Goal: Information Seeking & Learning: Learn about a topic

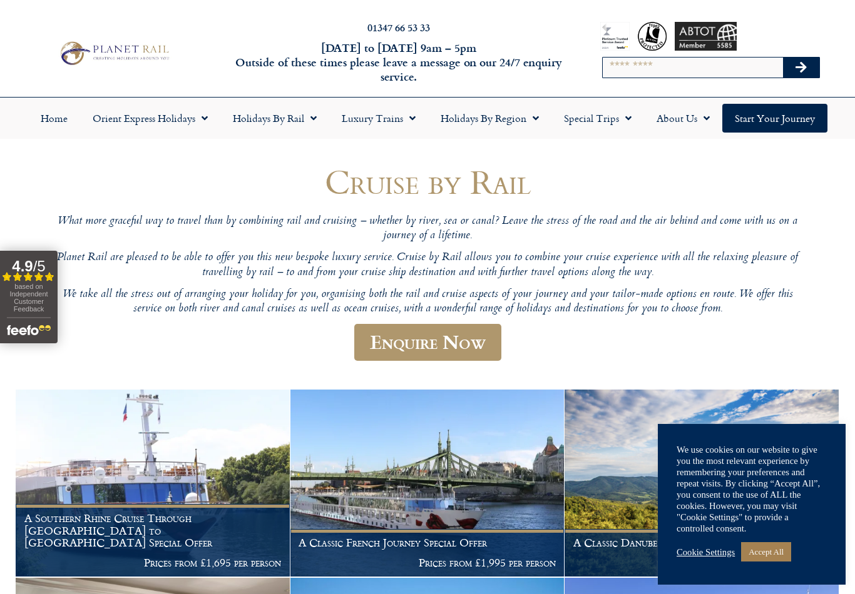
click at [772, 549] on link "Accept All" at bounding box center [766, 551] width 50 height 19
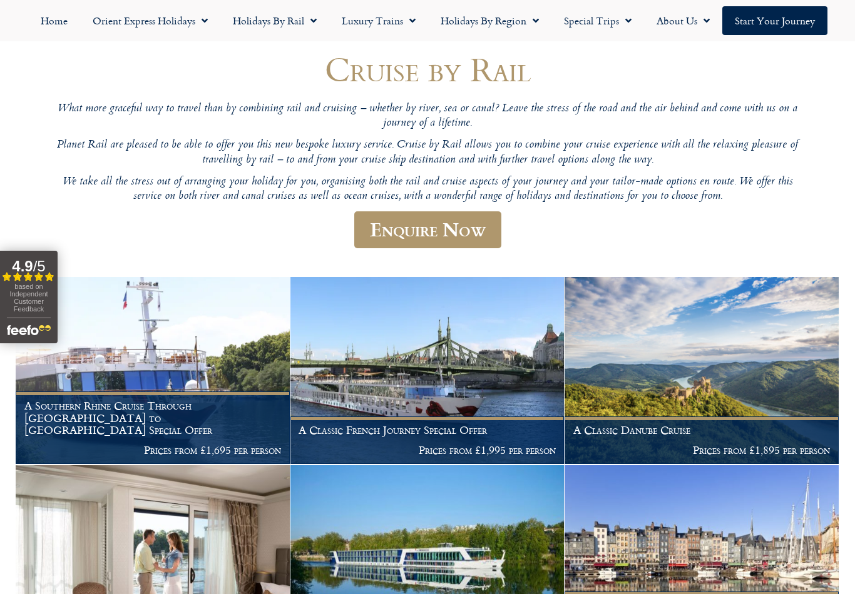
scroll to position [99, 0]
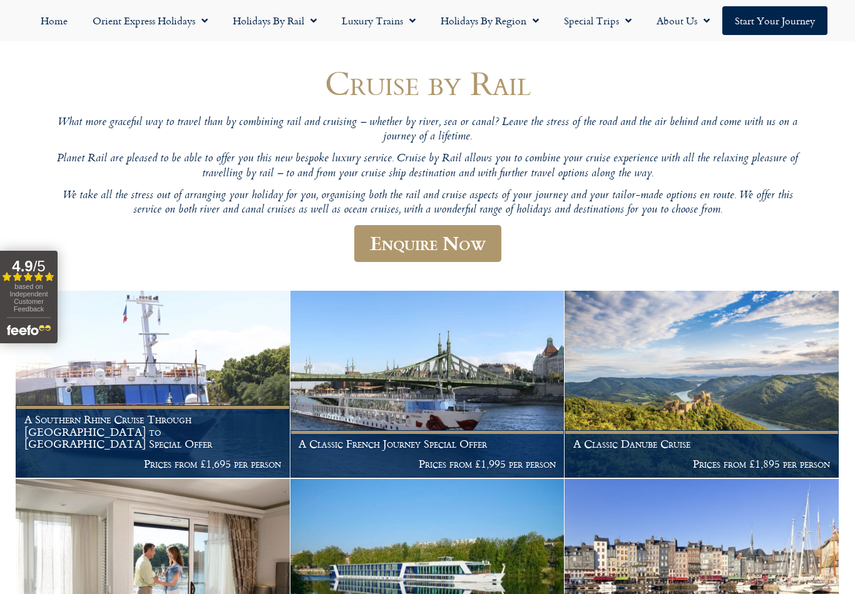
click at [133, 435] on h1 "A Southern Rhine Cruise Through Germany to Switzerland Special Offer" at bounding box center [152, 432] width 257 height 37
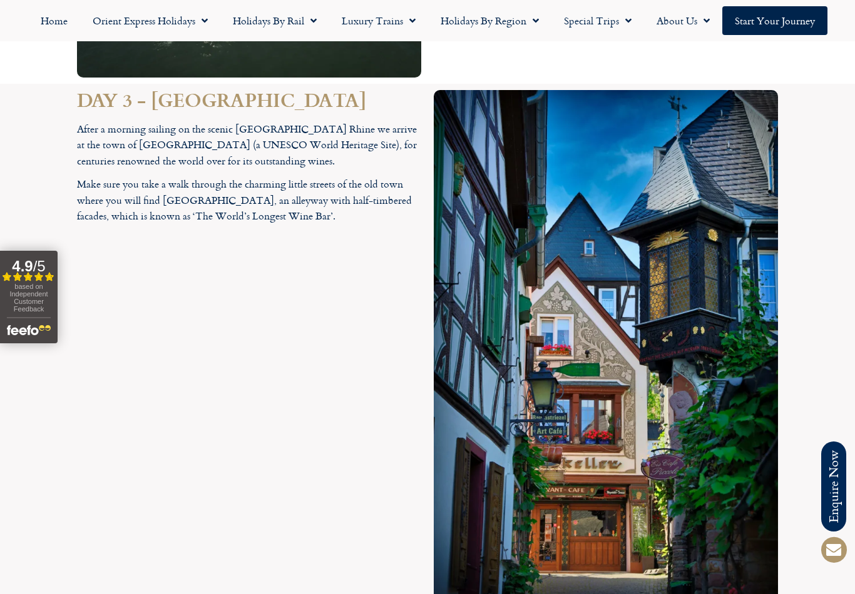
scroll to position [2344, 0]
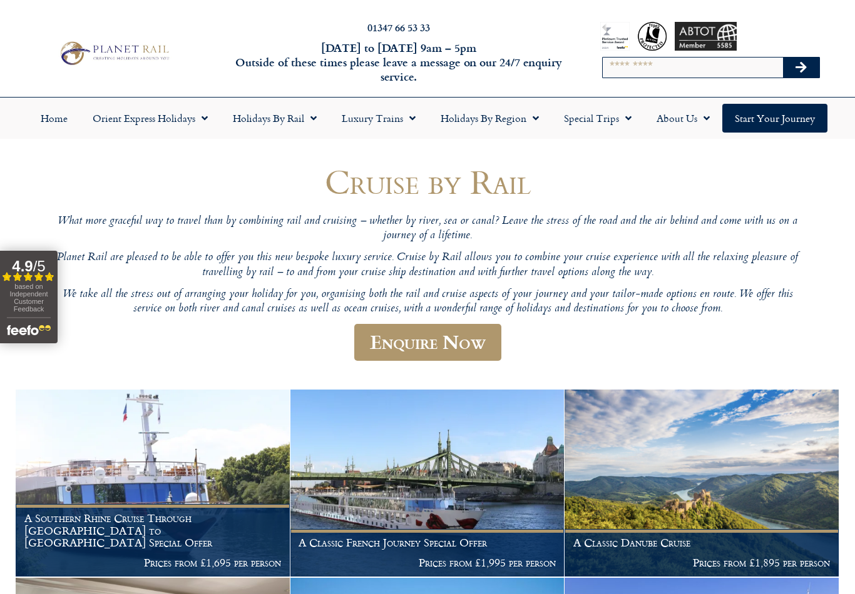
click at [406, 119] on span "Menu" at bounding box center [409, 118] width 13 height 23
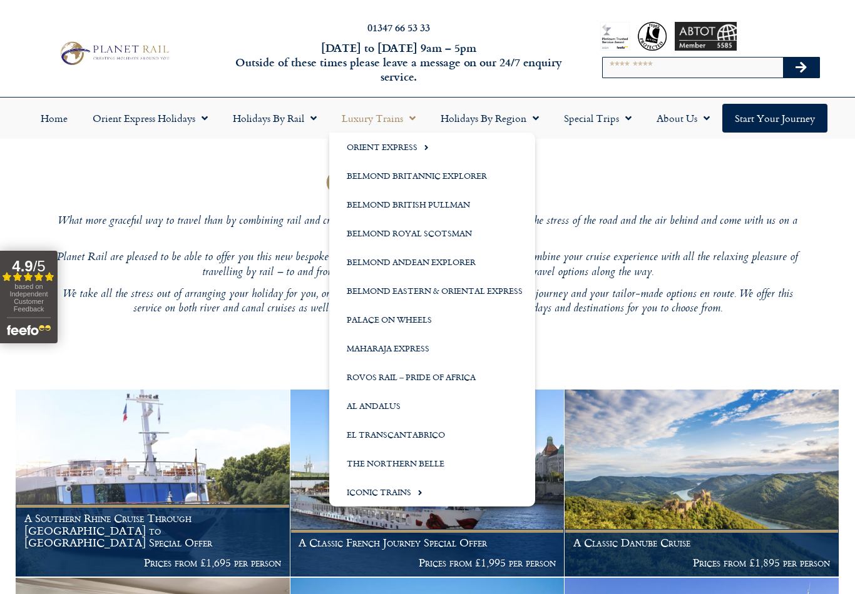
click at [313, 115] on span "Menu" at bounding box center [310, 118] width 13 height 23
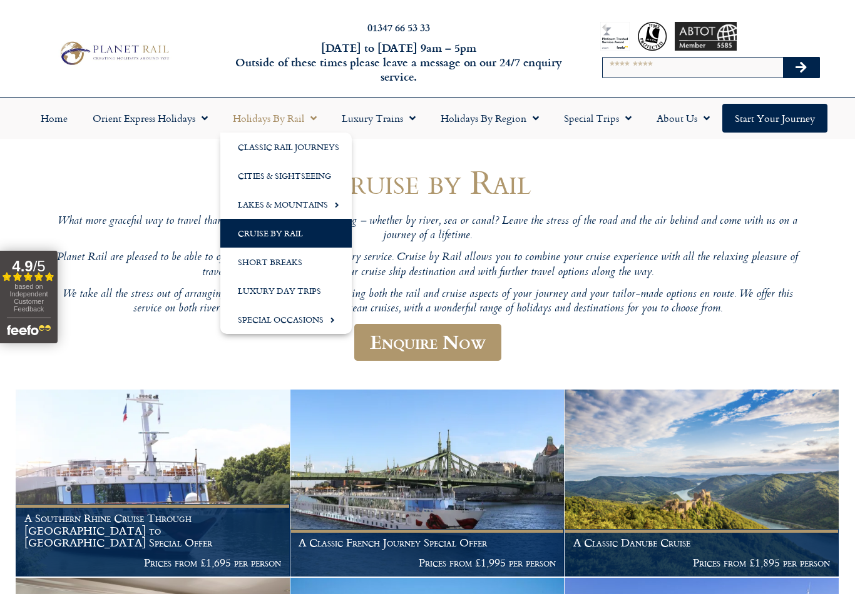
click at [309, 210] on link "Lakes & Mountains" at bounding box center [285, 204] width 131 height 29
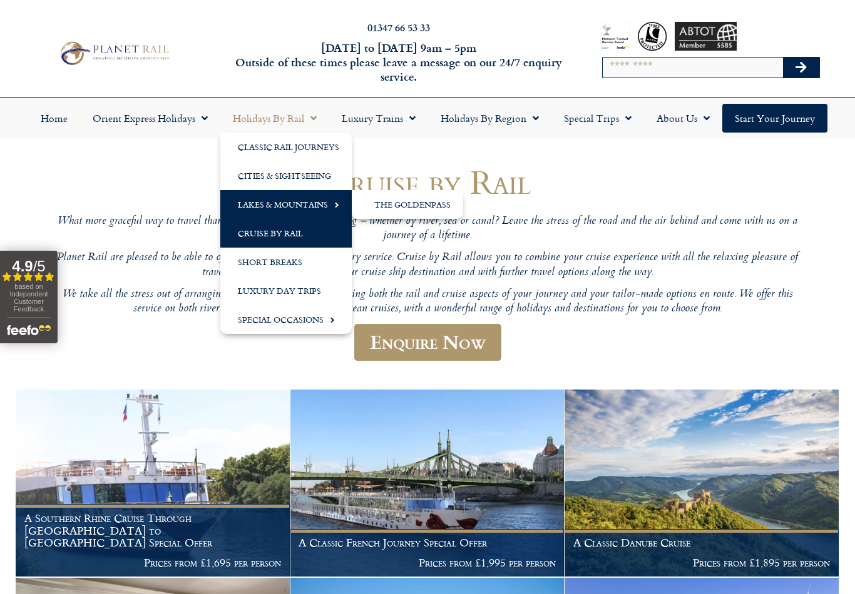
click at [306, 205] on link "Lakes & Mountains" at bounding box center [285, 204] width 131 height 29
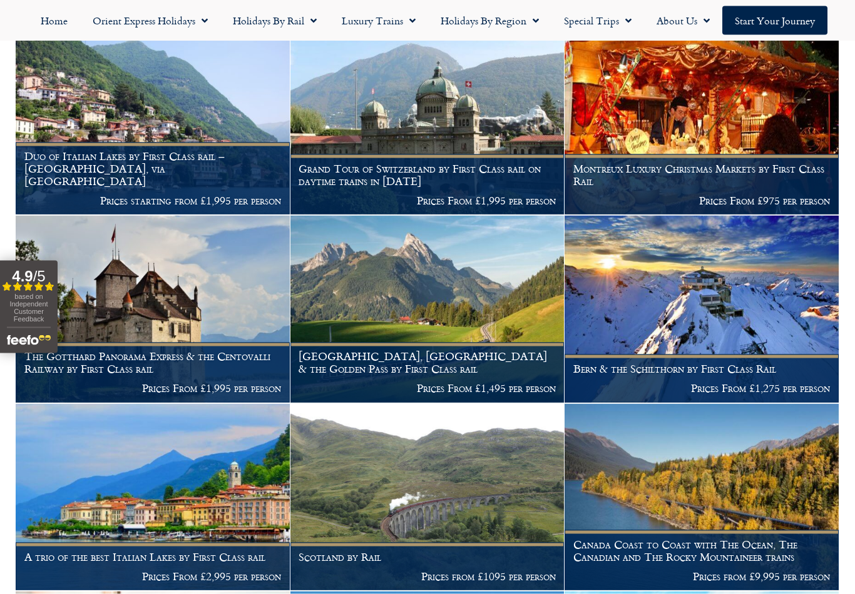
scroll to position [666, 0]
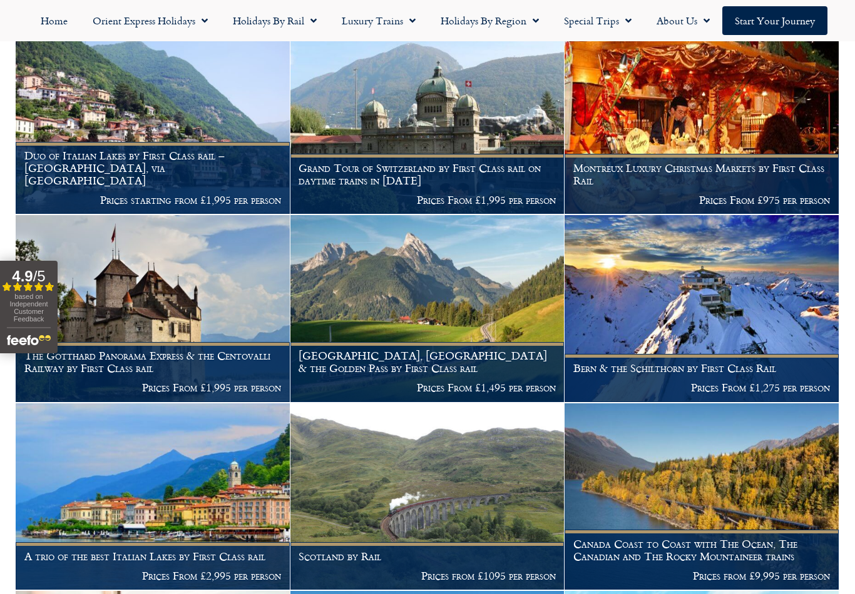
click at [160, 174] on h1 "Duo of Italian Lakes by First Class rail – [GEOGRAPHIC_DATA], via [GEOGRAPHIC_D…" at bounding box center [152, 168] width 257 height 37
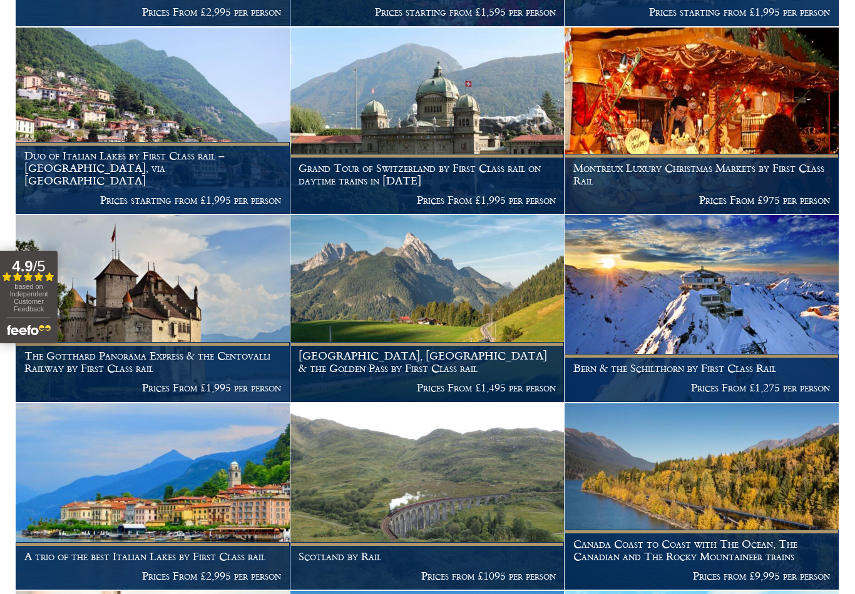
scroll to position [685, 0]
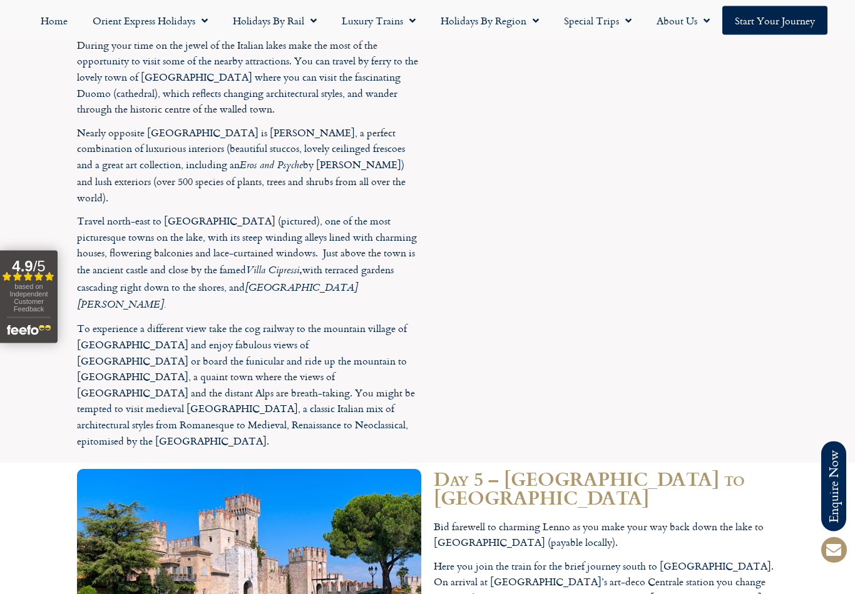
scroll to position [2782, 0]
